Goal: Task Accomplishment & Management: Manage account settings

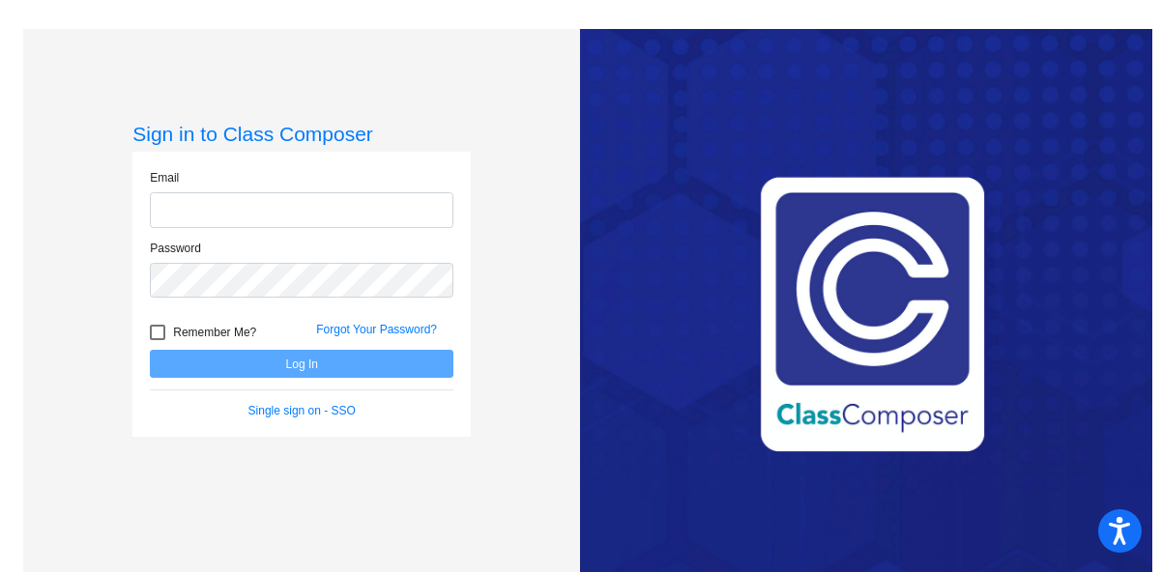
type input "[EMAIL_ADDRESS][DOMAIN_NAME]"
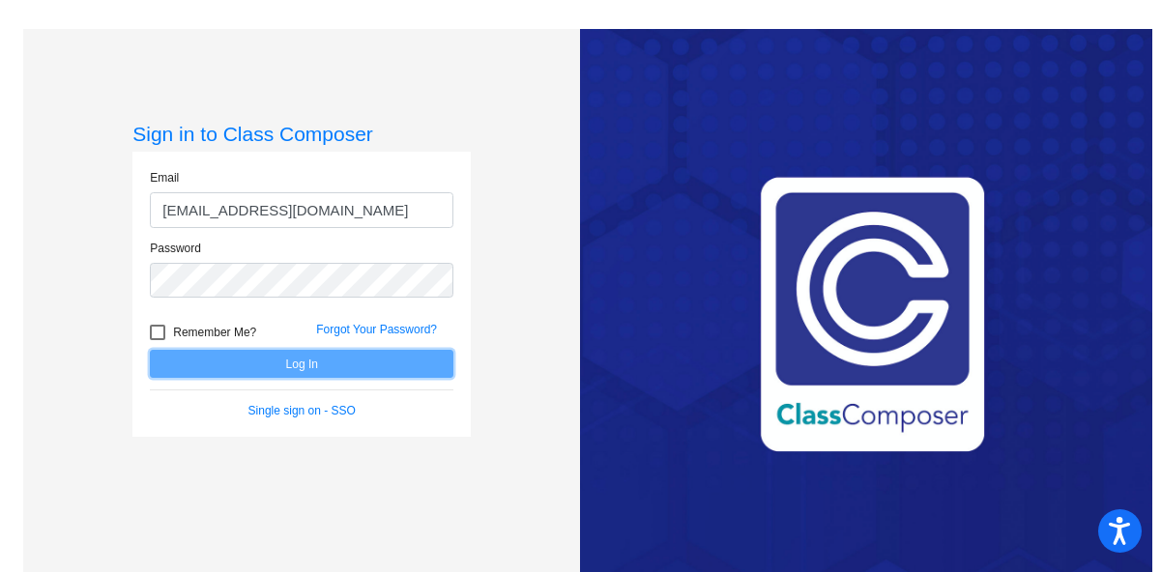
click at [308, 366] on button "Log In" at bounding box center [301, 364] width 303 height 28
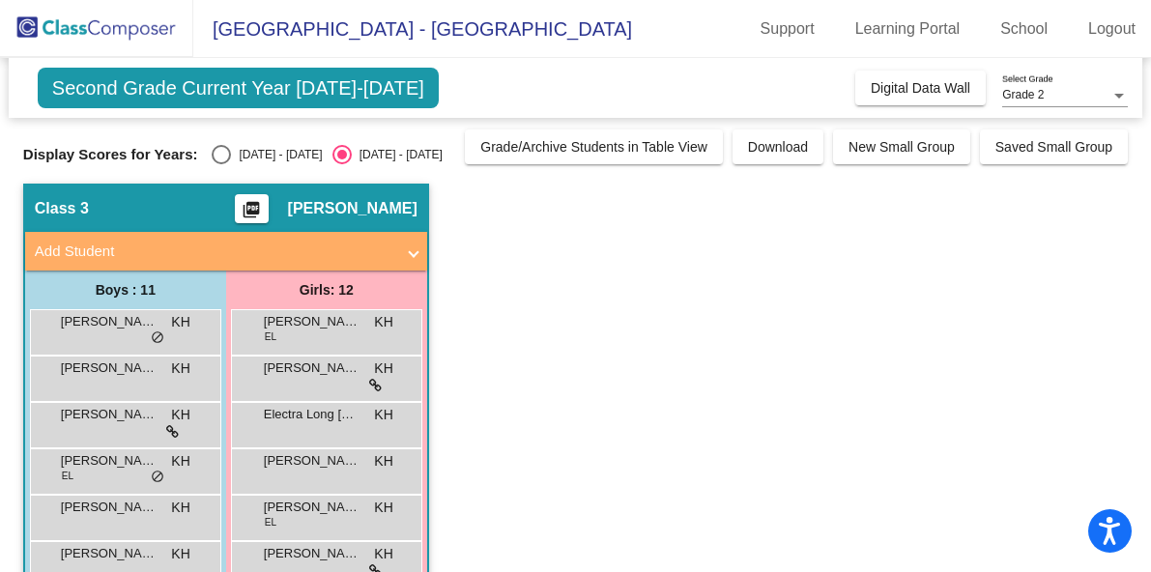
click at [1057, 101] on div "Grade 2 Select Grade" at bounding box center [1065, 90] width 126 height 33
click at [793, 263] on div at bounding box center [575, 286] width 1151 height 572
click at [381, 93] on span "Second Grade Current Year [DATE]-[DATE]" at bounding box center [238, 88] width 401 height 41
click at [218, 146] on div "Select an option" at bounding box center [221, 154] width 19 height 19
click at [220, 164] on input "[DATE] - [DATE]" at bounding box center [220, 164] width 1 height 1
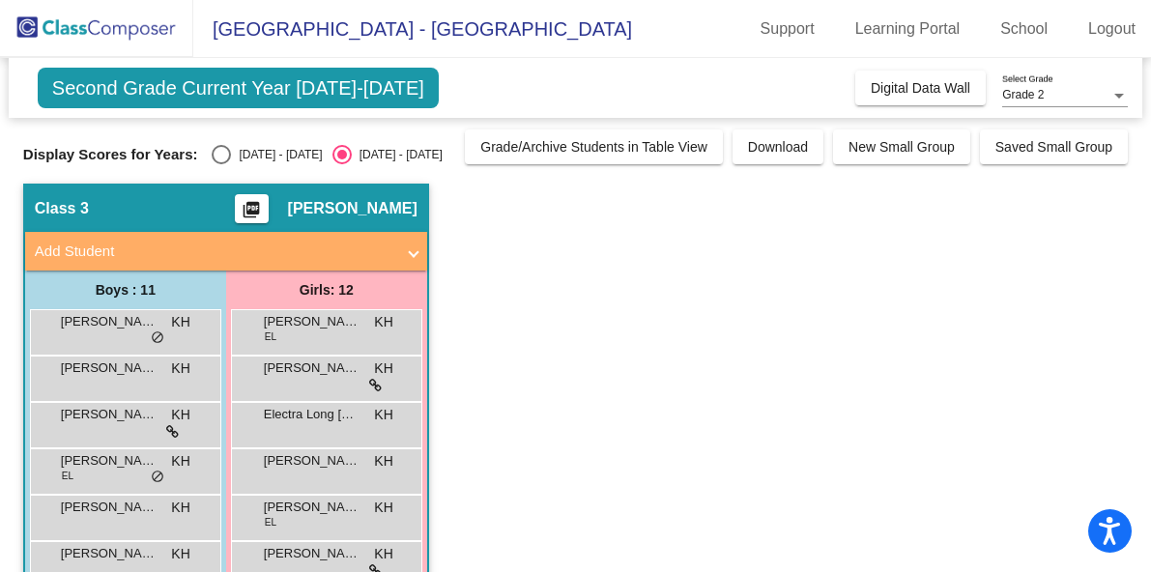
radio input "true"
